Goal: Transaction & Acquisition: Purchase product/service

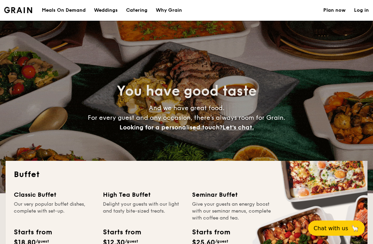
select select
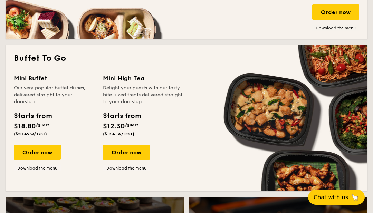
scroll to position [436, 0]
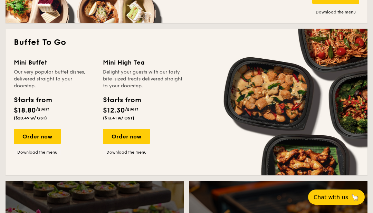
click at [39, 140] on div "Order now" at bounding box center [37, 136] width 47 height 15
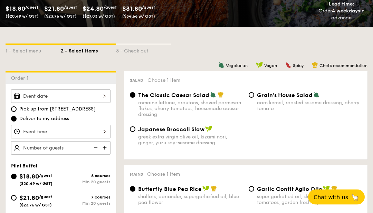
scroll to position [157, 0]
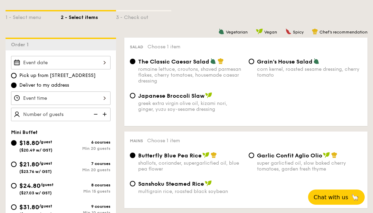
click at [93, 69] on div at bounding box center [60, 62] width 99 height 13
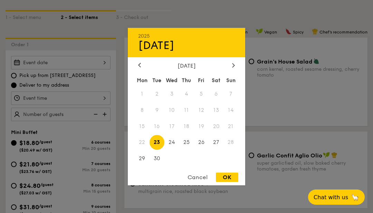
click at [139, 150] on span "22" at bounding box center [142, 142] width 15 height 15
click at [145, 150] on span "22" at bounding box center [142, 142] width 15 height 15
click at [141, 150] on span "22" at bounding box center [142, 142] width 15 height 15
click at [335, 141] on div at bounding box center [186, 106] width 373 height 213
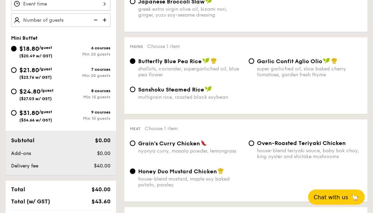
scroll to position [246, 0]
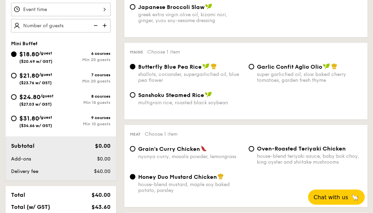
click at [14, 100] on input "$24.80 /guest ($27.03 w/ GST) 8 courses Min 15 guests" at bounding box center [14, 97] width 6 height 6
radio input "true"
radio input "false"
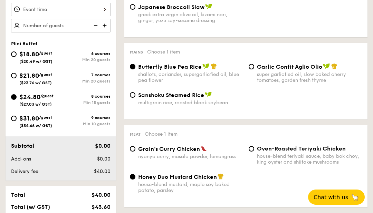
radio input "true"
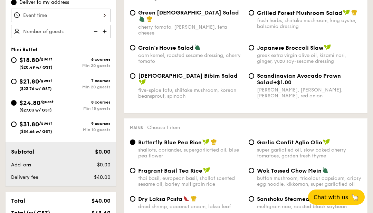
scroll to position [239, 0]
click at [100, 31] on img at bounding box center [105, 31] width 10 height 13
type input "15 guests"
click at [21, 127] on span "$31.80" at bounding box center [29, 124] width 20 height 8
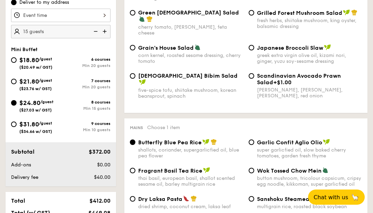
click at [17, 127] on input "$31.80 /guest ($34.66 w/ GST) 9 courses Min 10 guests" at bounding box center [14, 124] width 6 height 6
radio input "true"
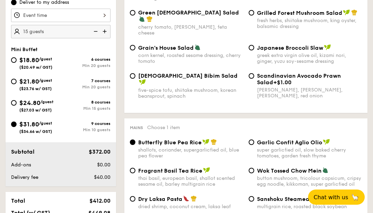
radio input "true"
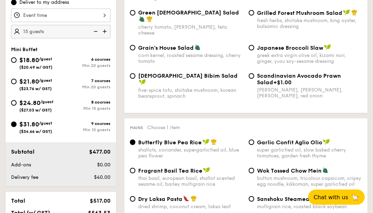
click at [96, 30] on img at bounding box center [95, 31] width 10 height 13
type input "10 guests"
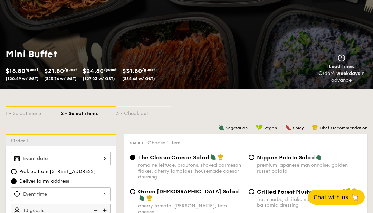
scroll to position [0, 0]
